Goal: Information Seeking & Learning: Compare options

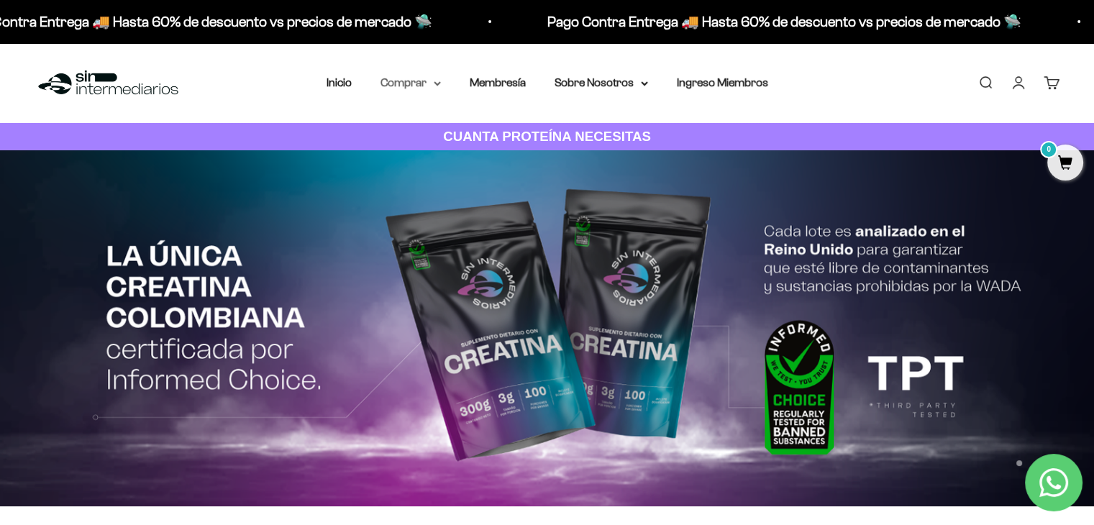
click at [429, 83] on summary "Comprar" at bounding box center [410, 82] width 60 height 19
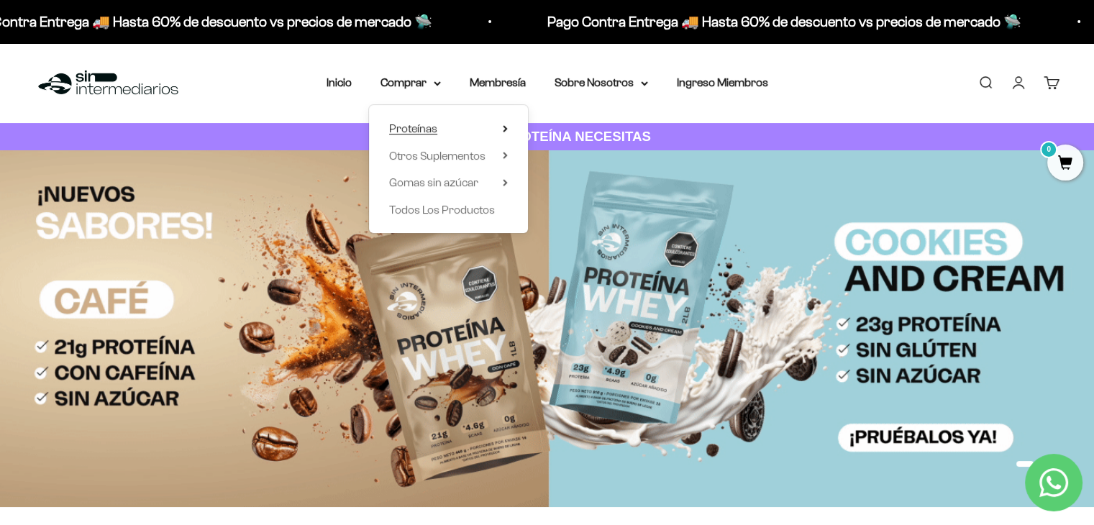
click at [505, 132] on icon at bounding box center [505, 128] width 5 height 7
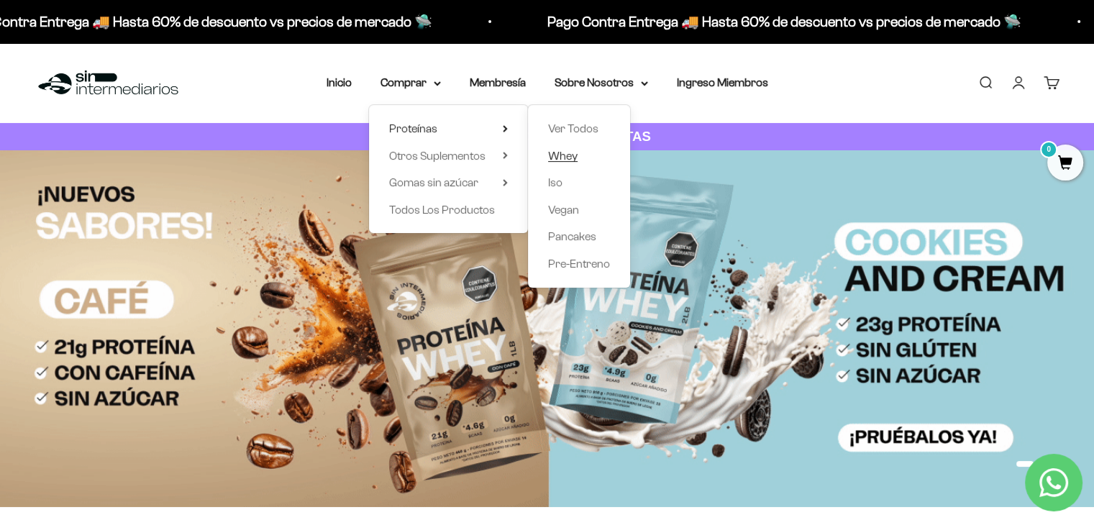
click at [569, 160] on span "Whey" at bounding box center [562, 156] width 29 height 12
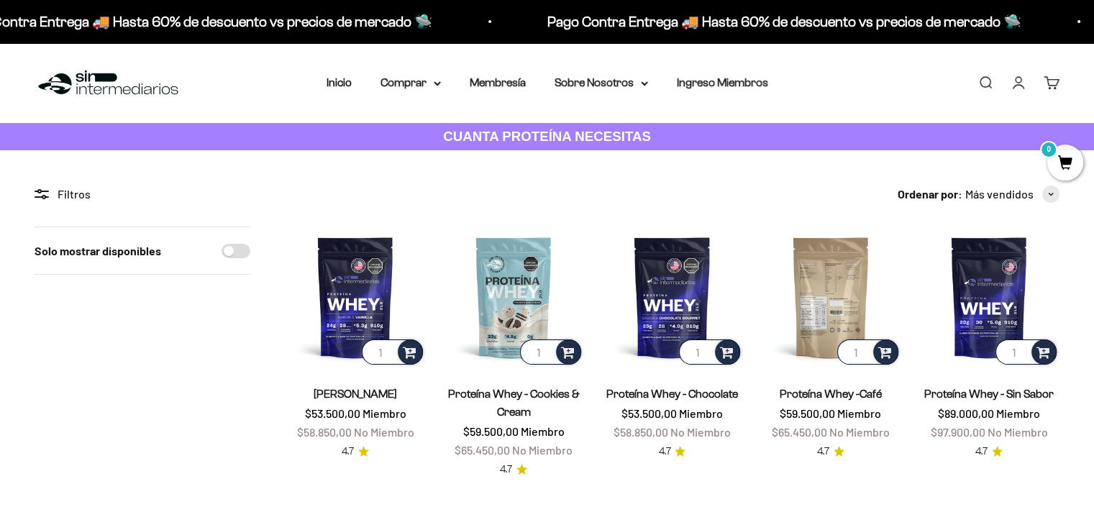
scroll to position [144, 0]
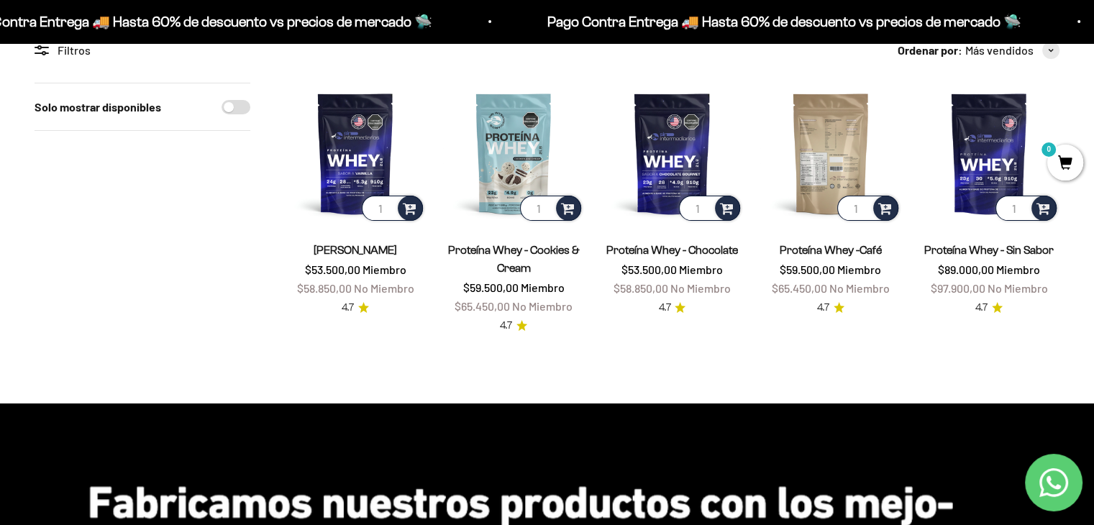
click at [835, 160] on img at bounding box center [830, 153] width 141 height 141
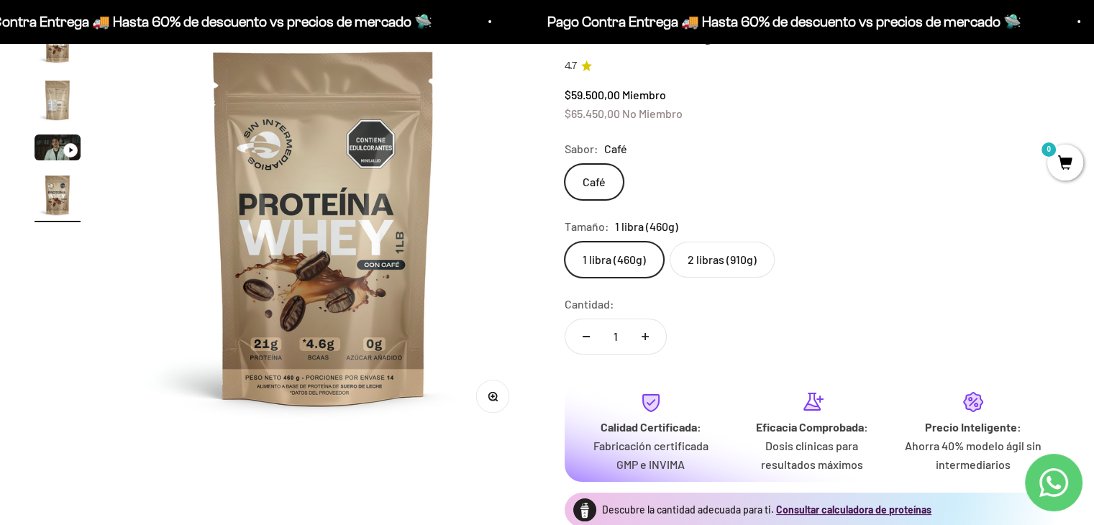
scroll to position [144, 0]
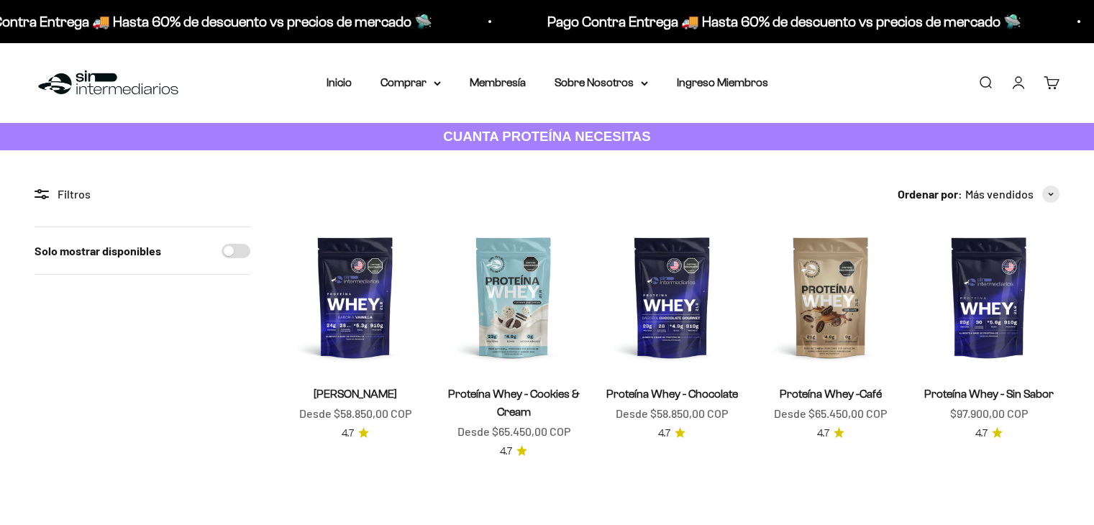
scroll to position [144, 0]
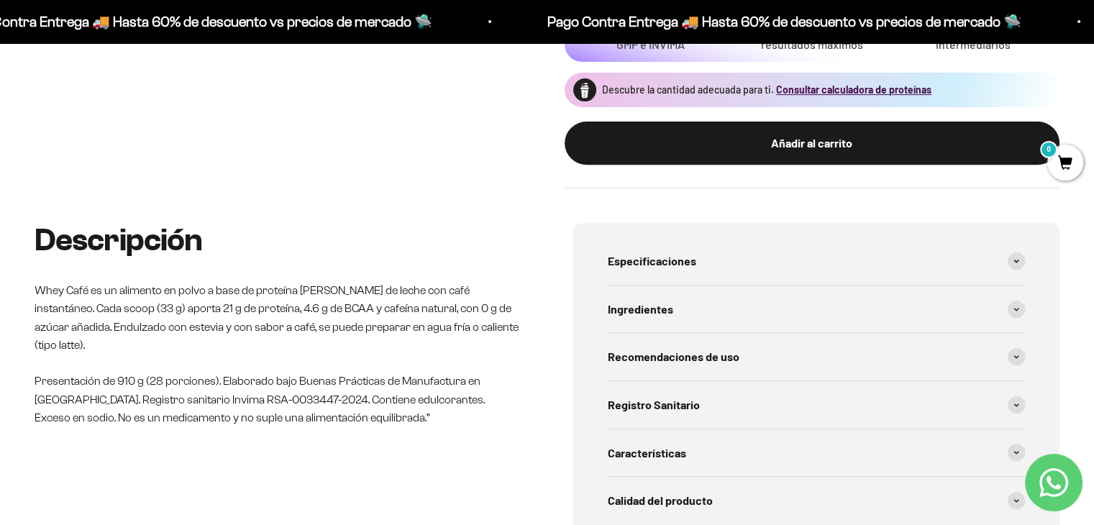
scroll to position [647, 0]
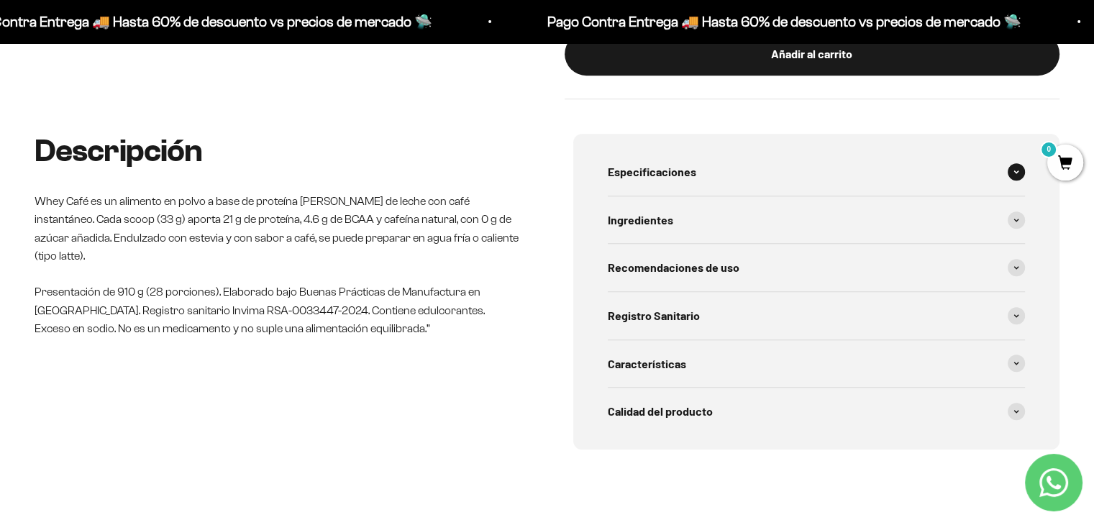
click at [763, 165] on div "Especificaciones" at bounding box center [817, 171] width 418 height 47
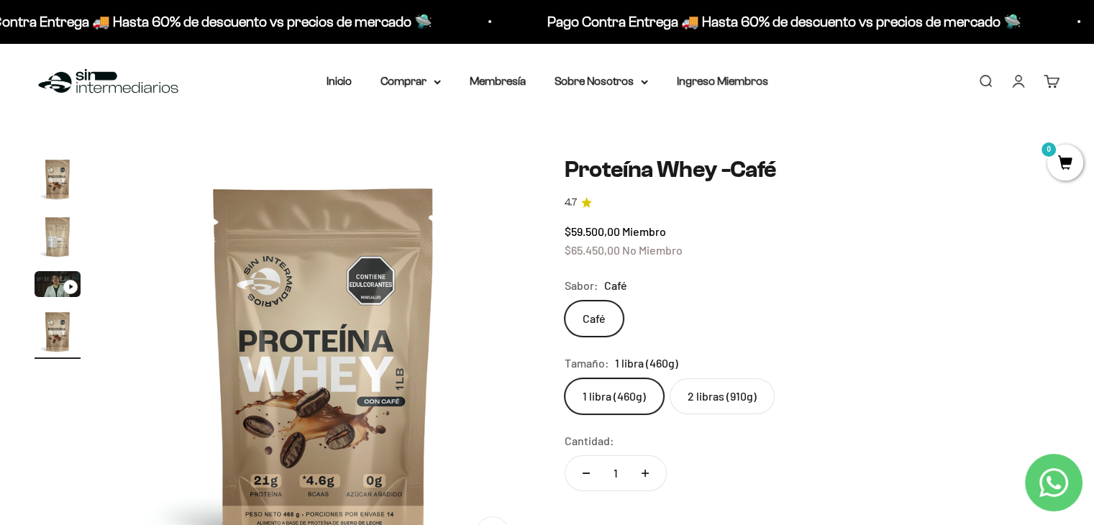
scroll to position [0, 0]
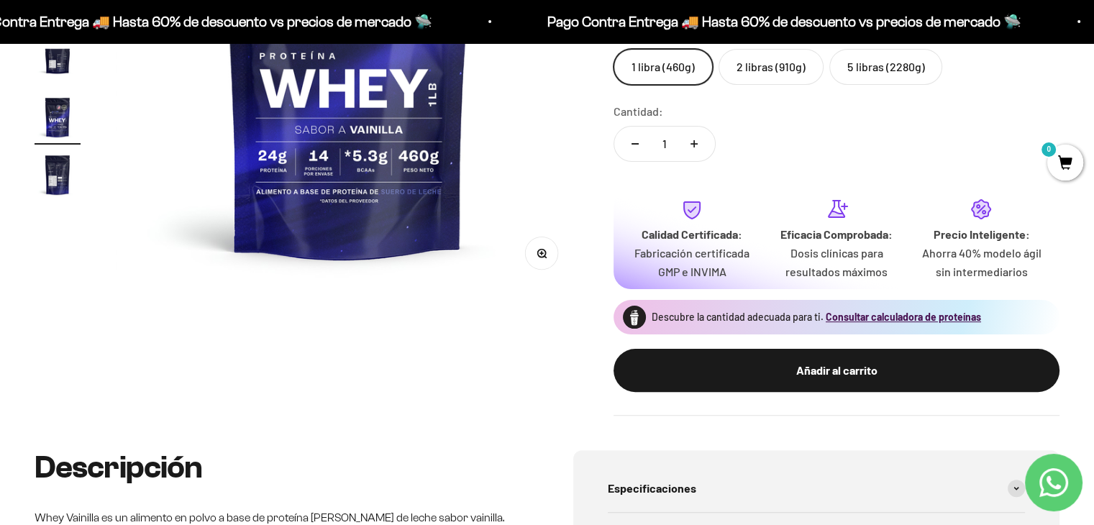
scroll to position [503, 0]
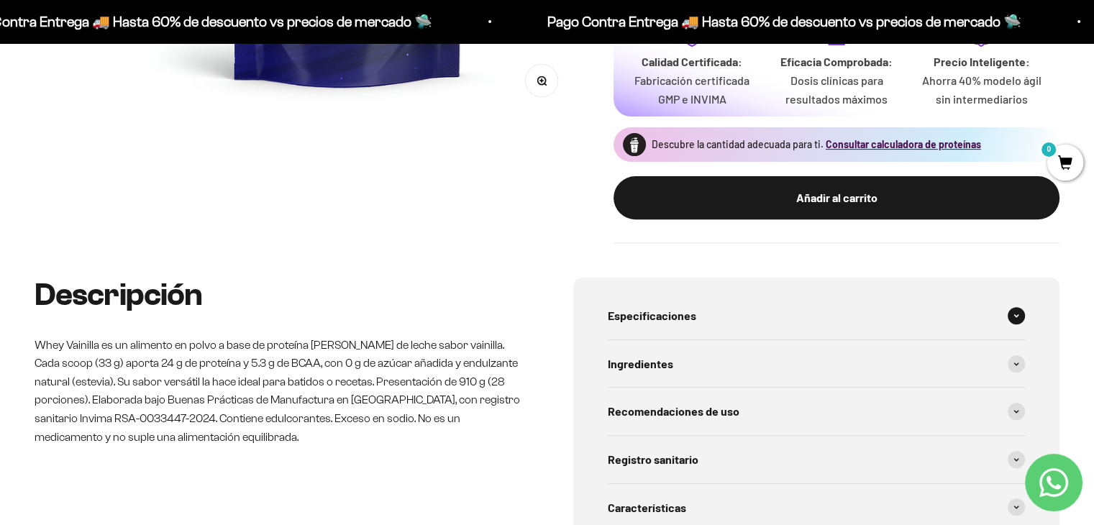
click at [742, 321] on div "Especificaciones" at bounding box center [817, 315] width 418 height 47
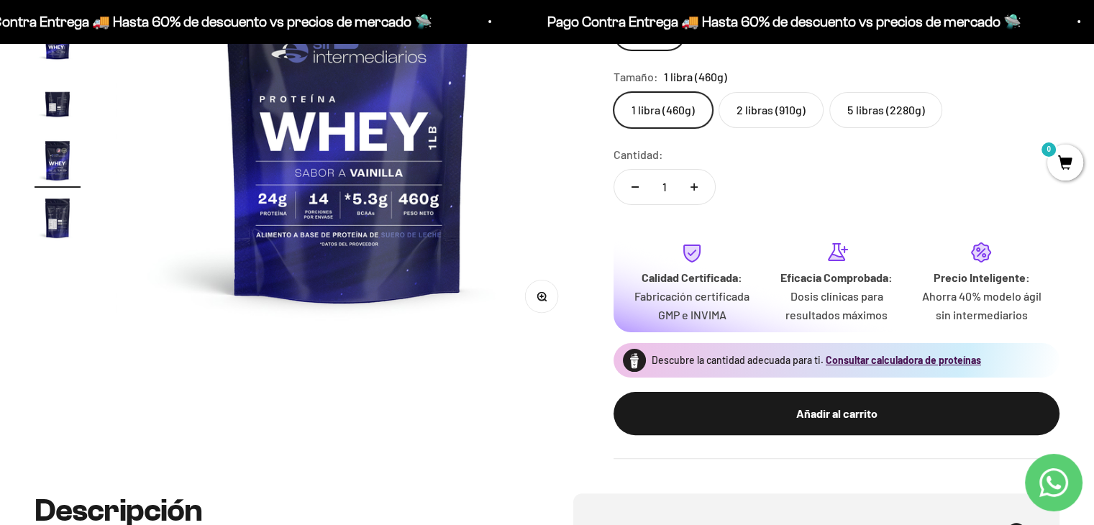
scroll to position [72, 0]
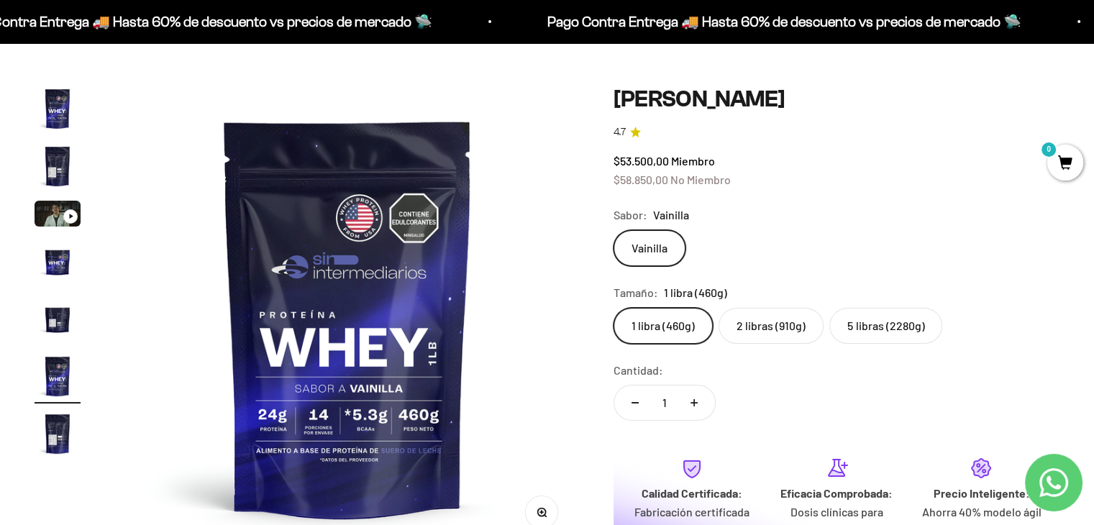
click at [853, 323] on label "5 libras (2280g)" at bounding box center [885, 326] width 113 height 36
click at [613, 308] on input "5 libras (2280g)" at bounding box center [613, 307] width 1 height 1
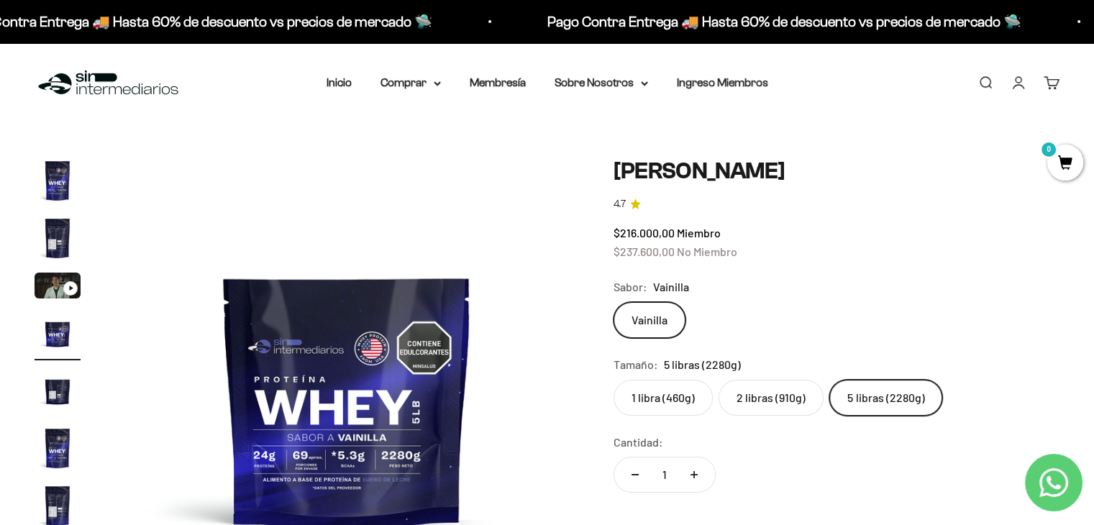
click at [785, 405] on label "2 libras (910g)" at bounding box center [770, 398] width 105 height 36
click at [613, 380] on input "2 libras (910g)" at bounding box center [613, 379] width 1 height 1
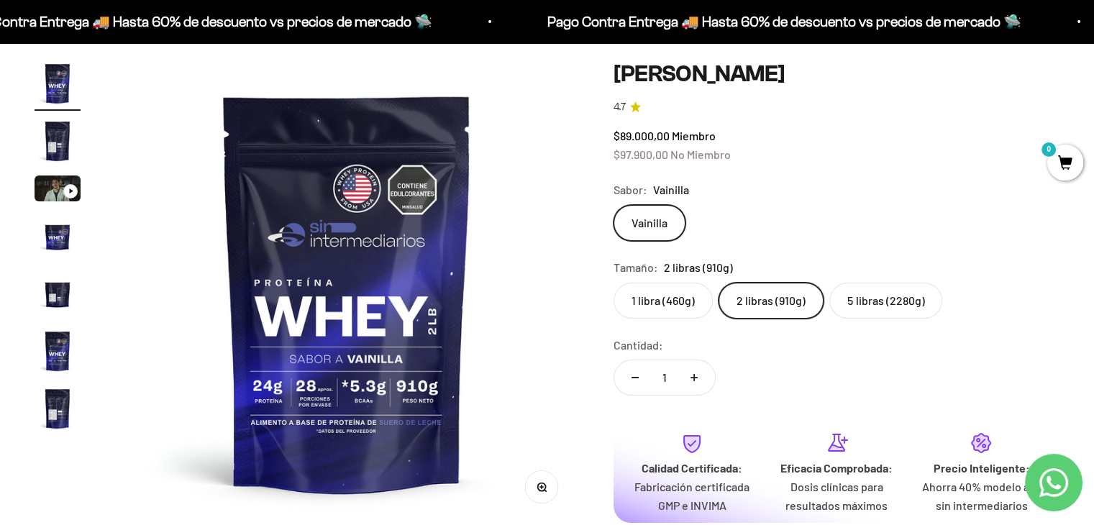
scroll to position [72, 0]
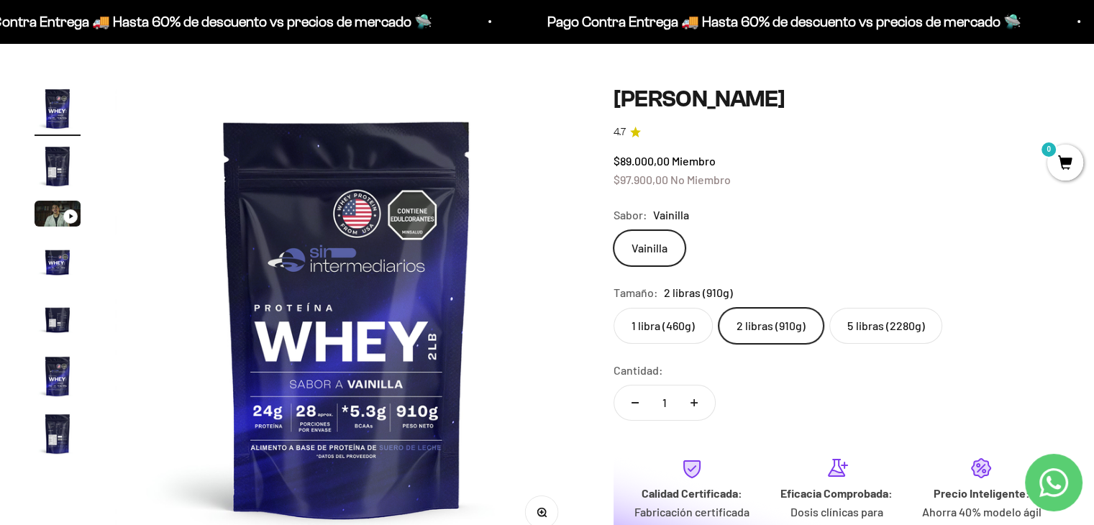
click at [862, 319] on label "5 libras (2280g)" at bounding box center [885, 326] width 113 height 36
click at [613, 308] on input "5 libras (2280g)" at bounding box center [613, 307] width 1 height 1
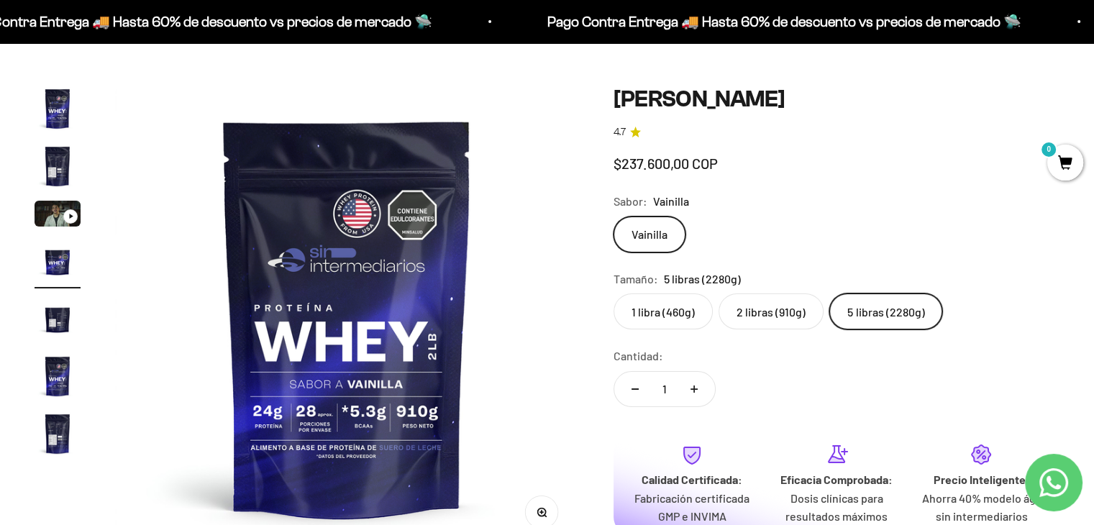
scroll to position [0, 1444]
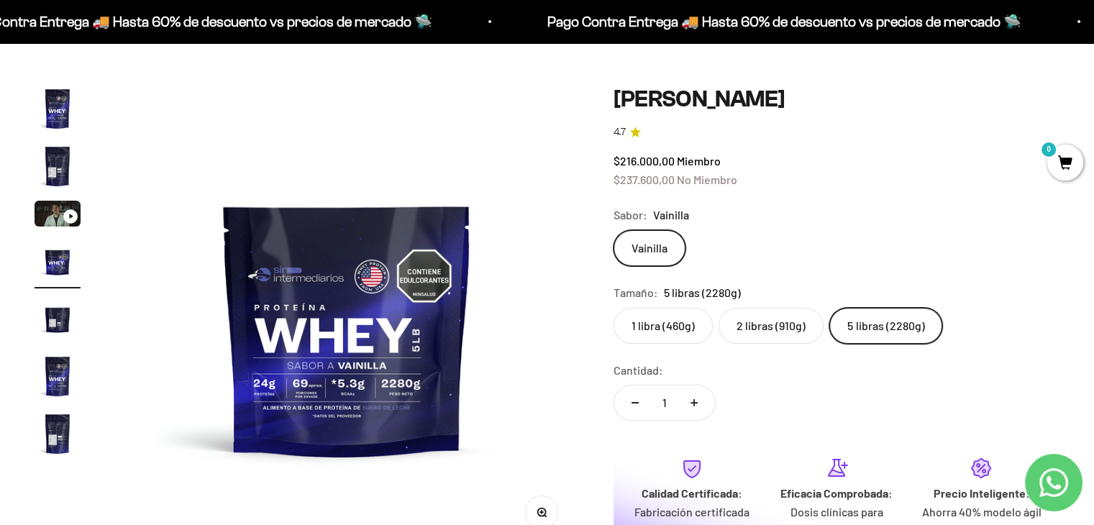
click at [640, 324] on label "1 libra (460g)" at bounding box center [662, 326] width 99 height 36
click at [613, 308] on input "1 libra (460g)" at bounding box center [613, 307] width 1 height 1
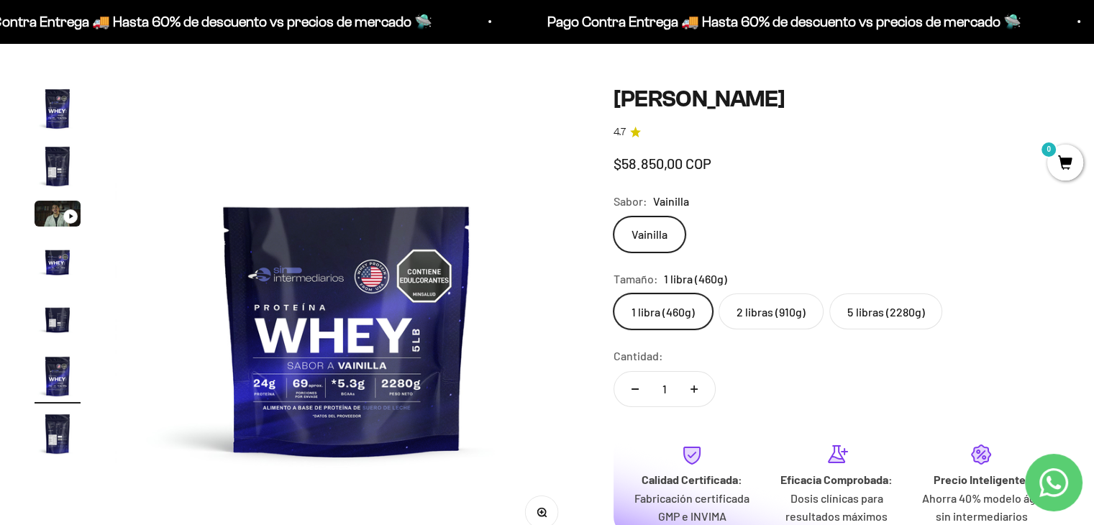
scroll to position [0, 2406]
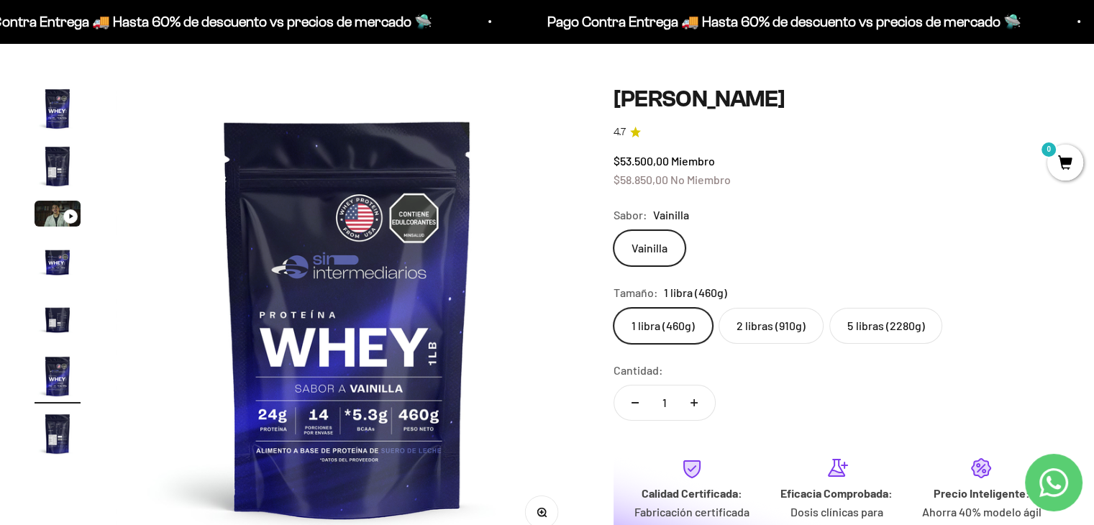
click at [883, 323] on label "5 libras (2280g)" at bounding box center [885, 326] width 113 height 36
click at [613, 308] on input "5 libras (2280g)" at bounding box center [613, 307] width 1 height 1
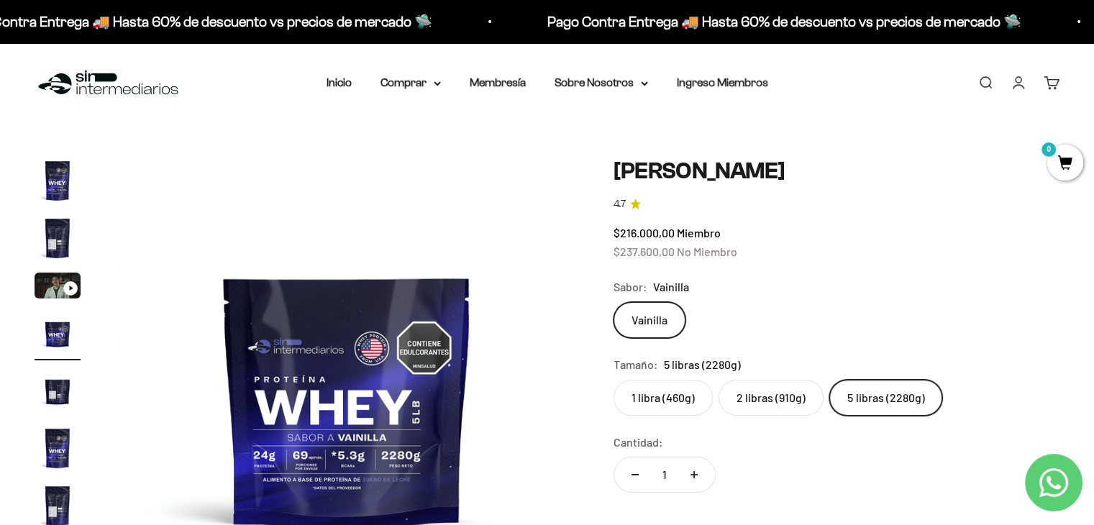
click at [794, 395] on label "2 libras (910g)" at bounding box center [770, 398] width 105 height 36
click at [613, 380] on input "2 libras (910g)" at bounding box center [613, 379] width 1 height 1
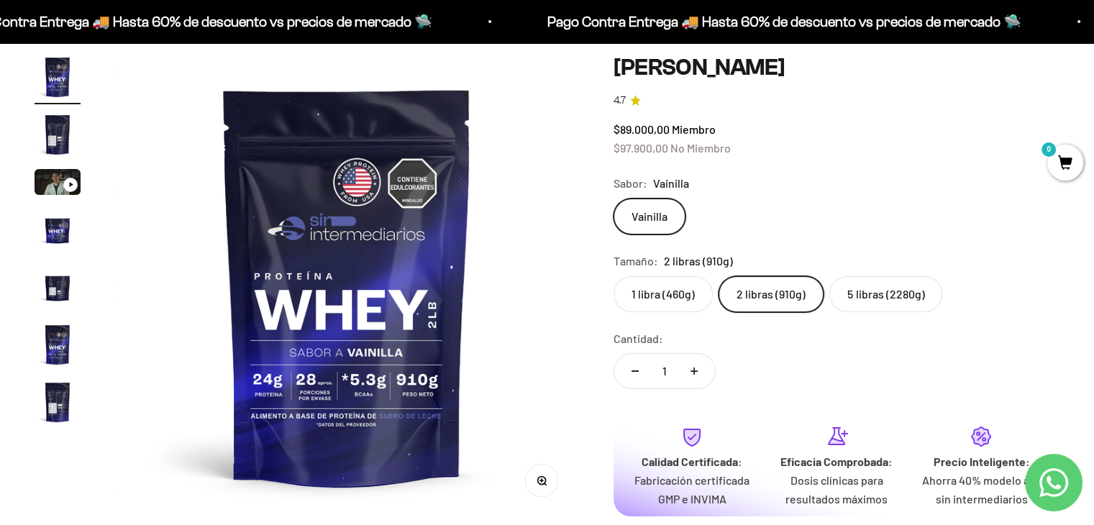
scroll to position [72, 0]
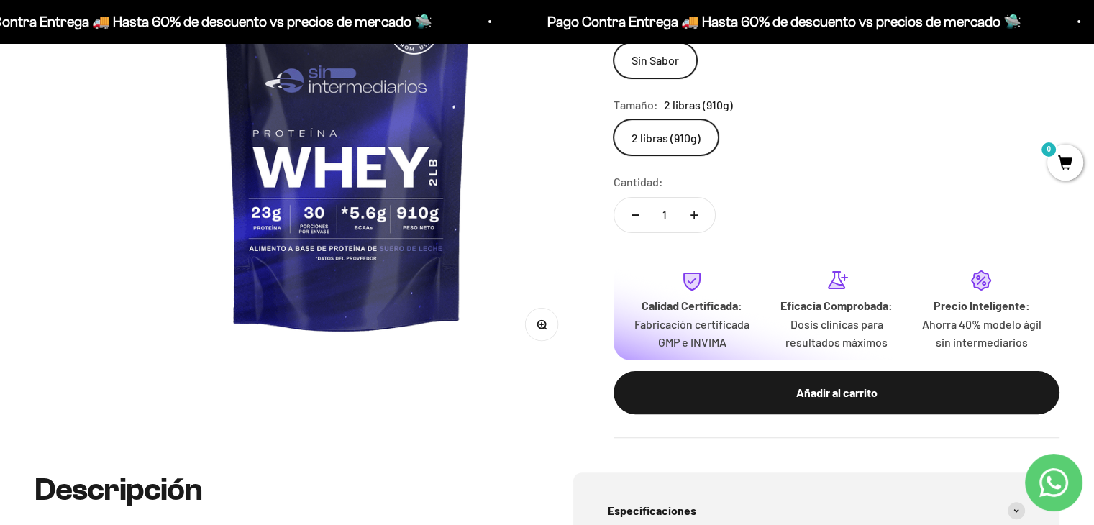
scroll to position [360, 0]
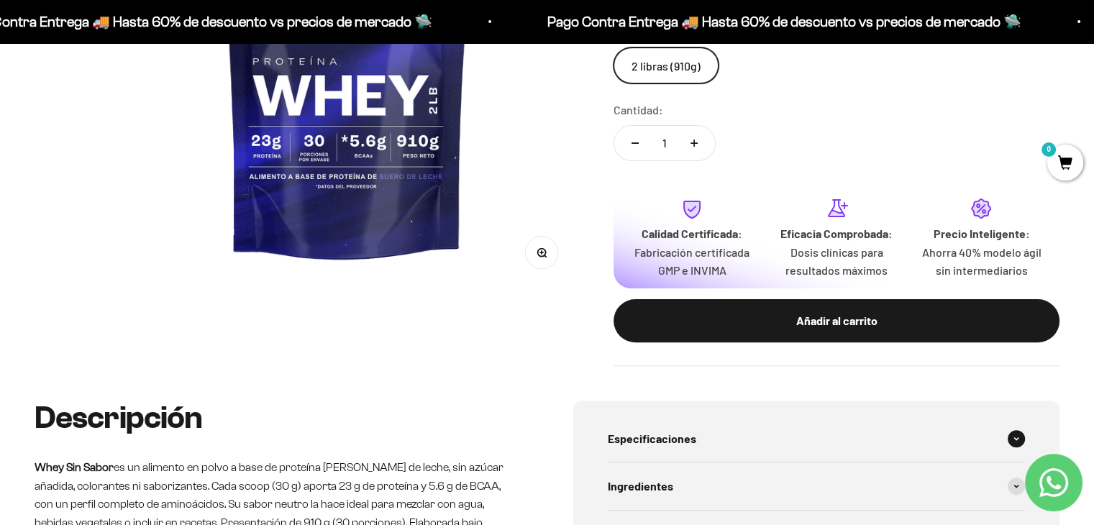
click at [708, 454] on div "Especificaciones" at bounding box center [817, 438] width 418 height 47
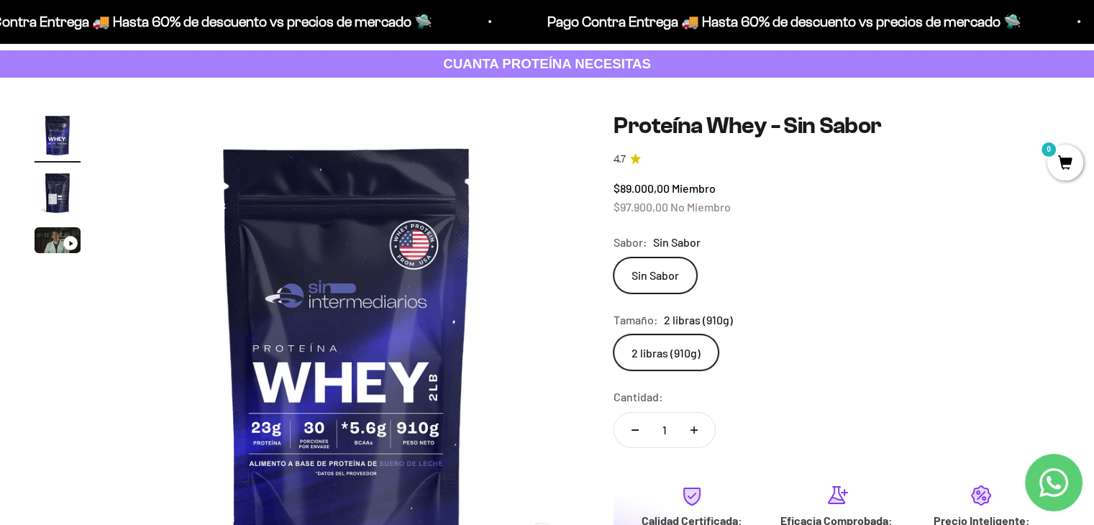
scroll to position [72, 0]
